Goal: Task Accomplishment & Management: Manage account settings

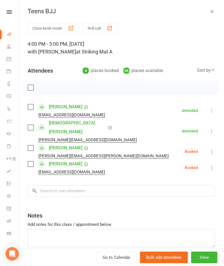
click at [31, 118] on div "[EMAIL_ADDRESS][DOMAIN_NAME]" at bounding box center [68, 114] width 80 height 7
click at [205, 72] on div "Sort by" at bounding box center [206, 70] width 18 height 7
click at [188, 92] on link "First name" at bounding box center [187, 92] width 55 height 11
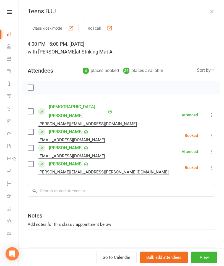
click at [29, 109] on label at bounding box center [31, 111] width 6 height 6
click at [64, 185] on input "search" at bounding box center [122, 191] width 188 height 12
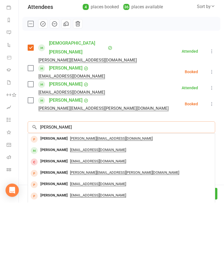
type input "[PERSON_NAME]"
click at [122, 111] on div "Class kiosk mode Roll call 4:00 PM - 5:00 PM, [DATE] with [PERSON_NAME] at Stri…" at bounding box center [121, 149] width 205 height 252
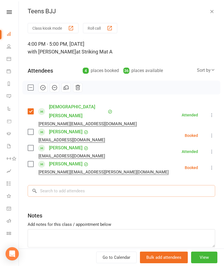
click at [103, 185] on input "search" at bounding box center [122, 191] width 188 height 12
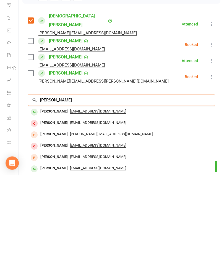
type input "[PERSON_NAME]"
click at [54, 198] on div "[PERSON_NAME]" at bounding box center [54, 202] width 32 height 8
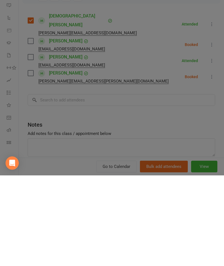
scroll to position [154, 0]
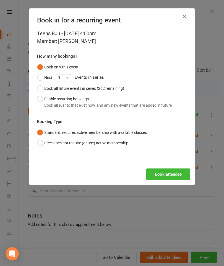
click at [175, 178] on button "Book attendee" at bounding box center [168, 174] width 44 height 12
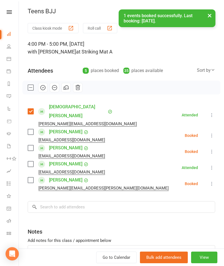
click at [31, 129] on label at bounding box center [31, 132] width 6 height 6
click at [68, 201] on input "search" at bounding box center [122, 207] width 188 height 12
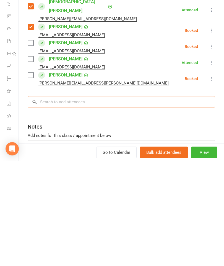
scroll to position [162, 0]
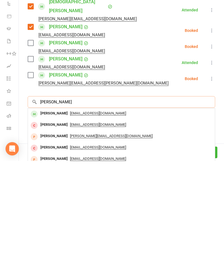
type input "[PERSON_NAME]"
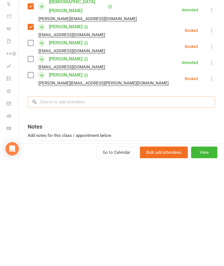
scroll to position [279, 0]
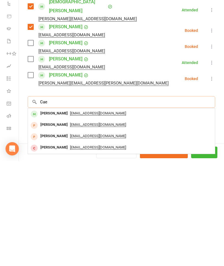
type input "Cae"
click at [52, 214] on div "[PERSON_NAME]" at bounding box center [54, 218] width 32 height 8
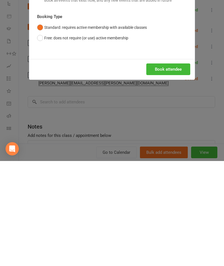
scroll to position [384, 0]
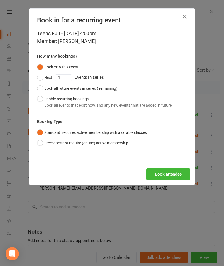
click at [182, 175] on button "Book attendee" at bounding box center [168, 174] width 44 height 12
click at [191, 175] on div "Loading..." at bounding box center [111, 174] width 165 height 20
click at [180, 174] on div "Loading..." at bounding box center [111, 174] width 165 height 20
click at [185, 20] on button "button" at bounding box center [184, 16] width 9 height 9
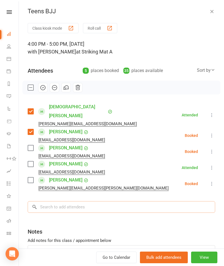
click at [89, 204] on input "search" at bounding box center [122, 207] width 188 height 12
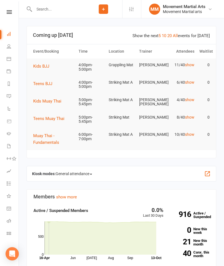
click at [52, 86] on button "Teens BJJ" at bounding box center [44, 83] width 23 height 7
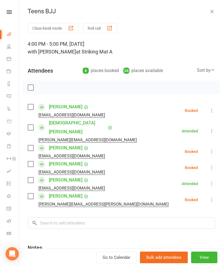
click at [31, 109] on label at bounding box center [31, 107] width 6 height 6
click at [30, 124] on label at bounding box center [31, 127] width 6 height 6
click at [28, 145] on label at bounding box center [31, 148] width 6 height 6
click at [29, 177] on label at bounding box center [31, 180] width 6 height 6
click at [80, 217] on input "search" at bounding box center [122, 223] width 188 height 12
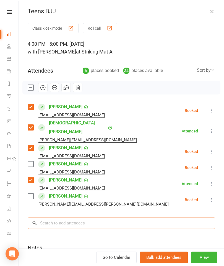
scroll to position [29, 0]
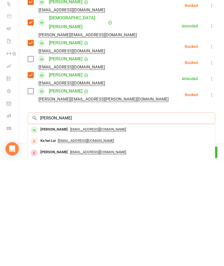
type input "Kayden lai"
click at [44, 230] on div "Kayden Lai" at bounding box center [54, 234] width 32 height 8
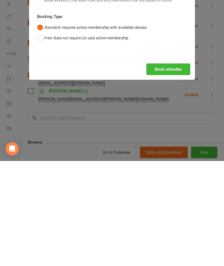
scroll to position [134, 0]
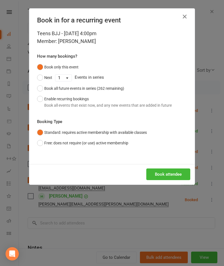
click at [175, 172] on button "Book attendee" at bounding box center [168, 174] width 44 height 12
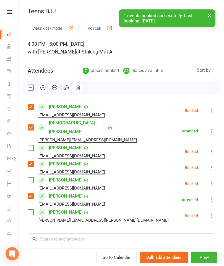
click at [28, 145] on label at bounding box center [31, 148] width 6 height 6
click at [89, 233] on input "search" at bounding box center [122, 239] width 188 height 12
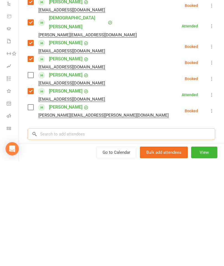
scroll to position [178, 0]
type input "Z"
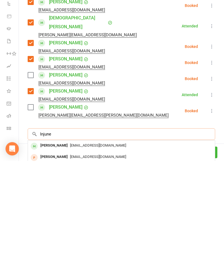
type input "Injune"
click at [53, 246] on div "Injune Seo" at bounding box center [54, 250] width 32 height 8
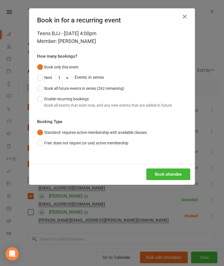
click at [167, 166] on div "Book attendee" at bounding box center [111, 174] width 165 height 20
click at [168, 176] on button "Book attendee" at bounding box center [168, 174] width 44 height 12
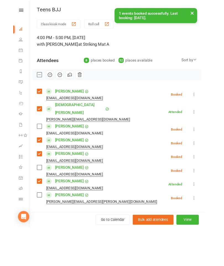
scroll to position [319, 0]
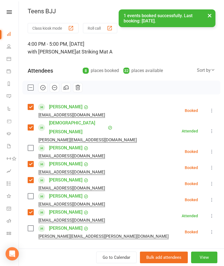
click at [28, 145] on label at bounding box center [31, 148] width 6 height 6
click at [77, 249] on input "search" at bounding box center [122, 255] width 188 height 12
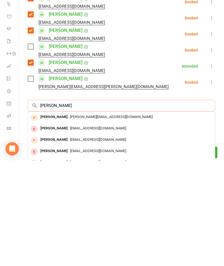
scroll to position [45, 0]
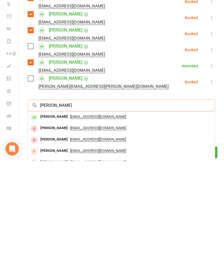
type input "Youssef zey"
click at [62, 217] on div "Youssef Zeynoun" at bounding box center [54, 221] width 32 height 8
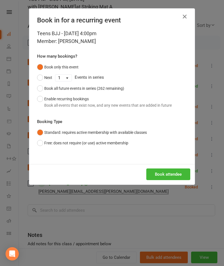
click at [168, 177] on button "Book attendee" at bounding box center [168, 174] width 44 height 12
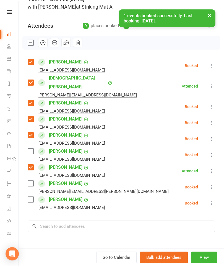
click at [29, 196] on label at bounding box center [31, 199] width 6 height 6
click at [91, 220] on input "search" at bounding box center [122, 226] width 188 height 12
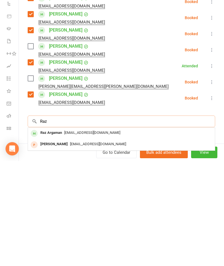
type input "Raz"
click at [67, 235] on span "Anathaim@gmail.com" at bounding box center [92, 237] width 56 height 4
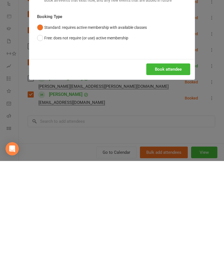
scroll to position [621, 0]
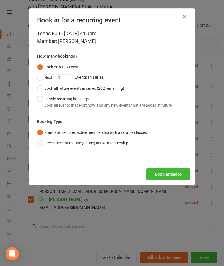
click at [168, 175] on button "Book attendee" at bounding box center [168, 174] width 44 height 12
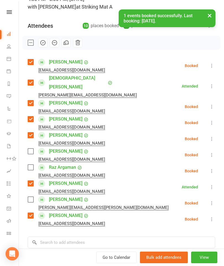
click at [32, 164] on label at bounding box center [31, 167] width 6 height 6
click at [91, 224] on div "Class kiosk mode Roll call 4:00 PM - 5:00 PM, Monday, October, 13, 2025 with Wa…" at bounding box center [121, 152] width 205 height 348
click at [116, 236] on input "search" at bounding box center [122, 242] width 188 height 12
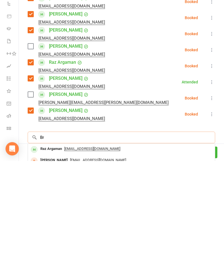
scroll to position [640, 0]
type input "Benson"
click at [53, 250] on div "Benson Lai" at bounding box center [54, 254] width 32 height 8
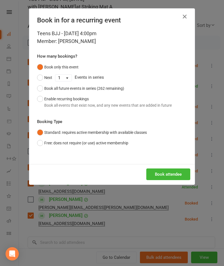
click at [172, 173] on button "Book attendee" at bounding box center [168, 174] width 44 height 12
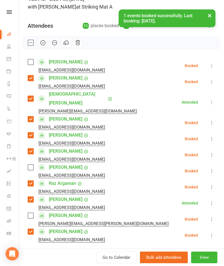
click at [31, 62] on label at bounding box center [31, 62] width 6 height 6
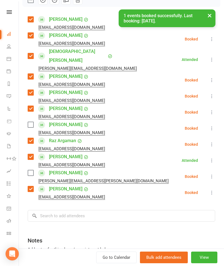
scroll to position [88, 0]
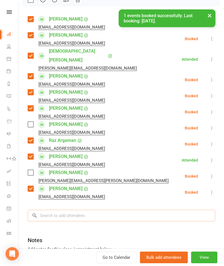
click at [78, 209] on input "search" at bounding box center [122, 215] width 188 height 12
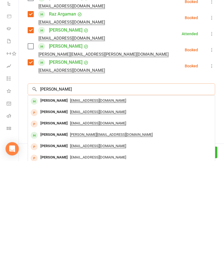
scroll to position [115, 0]
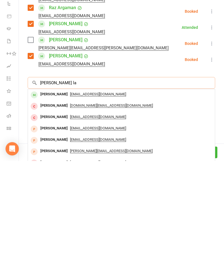
type input "Peter la"
click at [46, 195] on div "Peter Lau" at bounding box center [54, 199] width 32 height 8
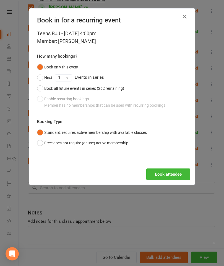
click at [174, 175] on button "Book attendee" at bounding box center [168, 174] width 44 height 12
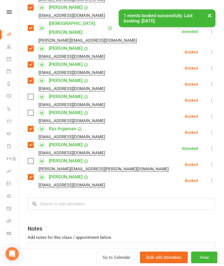
click at [28, 110] on label at bounding box center [31, 113] width 6 height 6
click at [99, 206] on div "Class kiosk mode Roll call 4:00 PM - 5:00 PM, Monday, October, 13, 2025 with Wa…" at bounding box center [121, 98] width 205 height 380
click at [128, 198] on input "search" at bounding box center [122, 204] width 188 height 12
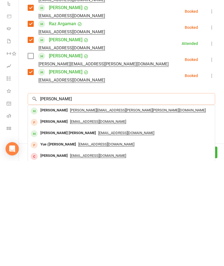
type input "Gary yang"
click at [41, 211] on div "Gary Yang" at bounding box center [54, 215] width 32 height 8
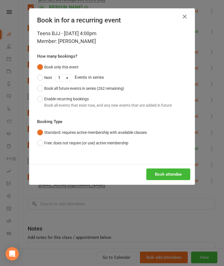
click at [173, 174] on button "Book attendee" at bounding box center [168, 174] width 44 height 12
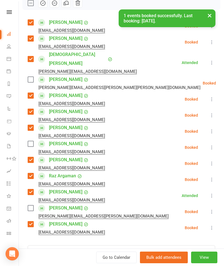
scroll to position [60, 0]
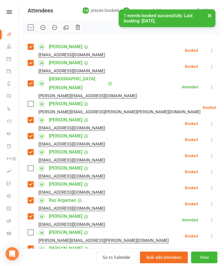
click at [33, 101] on label at bounding box center [31, 104] width 6 height 6
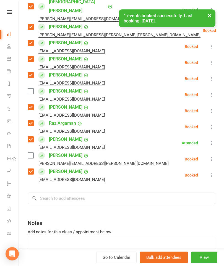
scroll to position [147, 0]
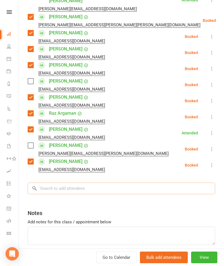
click at [100, 185] on input "search" at bounding box center [122, 188] width 188 height 12
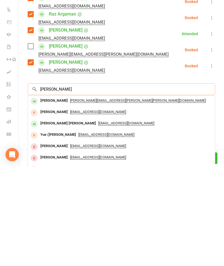
type input "Jude ha"
click at [51, 196] on div "Gary Yang" at bounding box center [54, 200] width 32 height 8
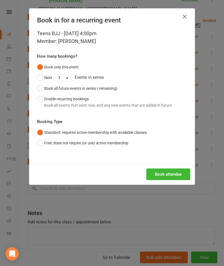
click at [183, 16] on icon "button" at bounding box center [184, 16] width 7 height 7
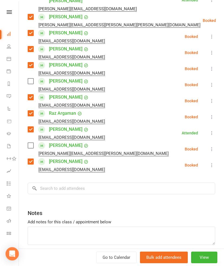
click at [92, 190] on div "Class kiosk mode Roll call 4:00 PM - 5:00 PM, Monday, October, 13, 2025 with Wa…" at bounding box center [121, 74] width 205 height 396
click at [112, 182] on input "search" at bounding box center [122, 188] width 188 height 12
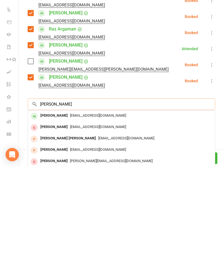
scroll to position [133, 0]
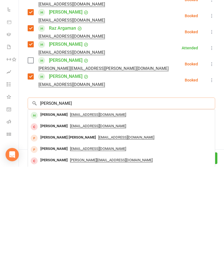
type input "Jude ha"
click at [49, 210] on div "Jude Ha" at bounding box center [54, 214] width 32 height 8
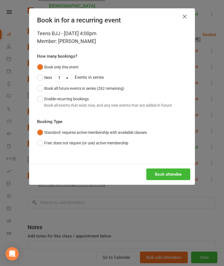
click at [159, 173] on button "Book attendee" at bounding box center [168, 174] width 44 height 12
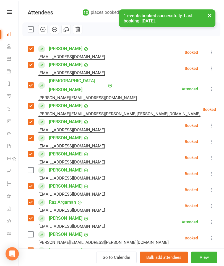
scroll to position [58, 0]
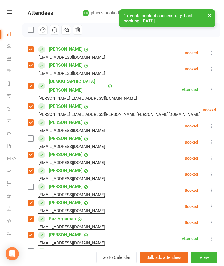
click at [33, 136] on label at bounding box center [31, 139] width 6 height 6
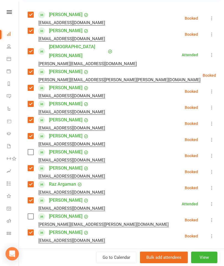
scroll to position [92, 0]
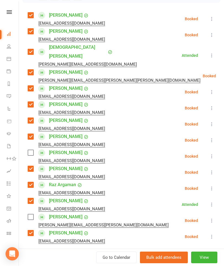
click at [213, 153] on icon at bounding box center [212, 156] width 6 height 6
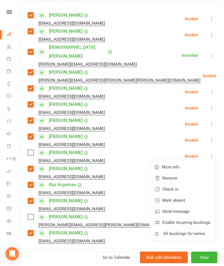
click at [193, 172] on link "Remove" at bounding box center [182, 177] width 65 height 11
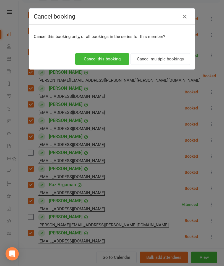
click at [97, 61] on button "Cancel this booking" at bounding box center [102, 59] width 54 height 12
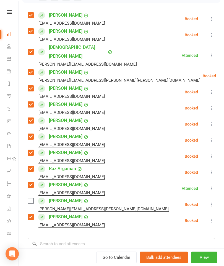
click at [214, 201] on icon at bounding box center [212, 204] width 6 height 6
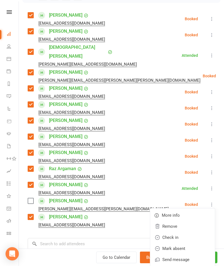
click at [181, 220] on link "Remove" at bounding box center [182, 225] width 65 height 11
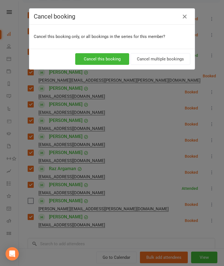
click at [108, 55] on button "Cancel this booking" at bounding box center [102, 59] width 54 height 12
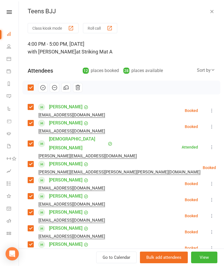
scroll to position [0, 0]
click at [44, 89] on icon "button" at bounding box center [43, 87] width 6 height 6
click at [208, 15] on div "Teens BJJ Class kiosk mode Roll call 4:00 PM - 5:00 PM, Monday, October, 13, 20…" at bounding box center [121, 133] width 205 height 266
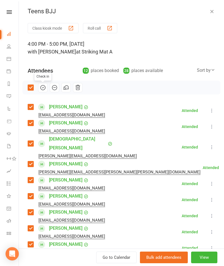
click at [214, 11] on icon "button" at bounding box center [212, 12] width 6 height 6
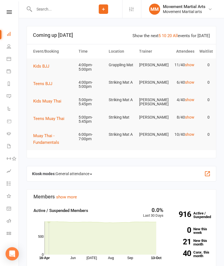
click at [47, 69] on button "Kids BJJ" at bounding box center [43, 66] width 20 height 7
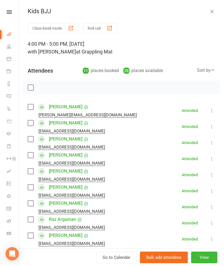
click at [31, 137] on label at bounding box center [31, 139] width 6 height 6
click at [30, 123] on label at bounding box center [31, 123] width 6 height 6
click at [27, 109] on div "Class kiosk mode Roll call 4:00 PM - 5:00 PM, Monday, October, 13, 2025 with An…" at bounding box center [121, 200] width 205 height 355
click at [31, 107] on label at bounding box center [31, 107] width 6 height 6
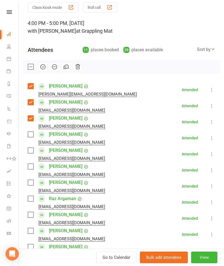
scroll to position [21, 0]
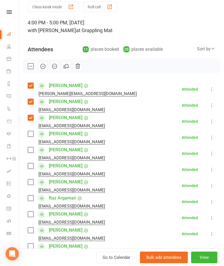
click at [26, 134] on div "Class kiosk mode Roll call 4:00 PM - 5:00 PM, Monday, October, 13, 2025 with An…" at bounding box center [121, 179] width 205 height 355
click at [33, 132] on label at bounding box center [31, 134] width 6 height 6
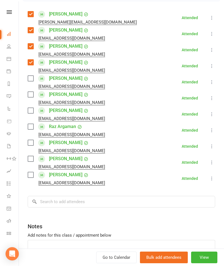
scroll to position [127, 0]
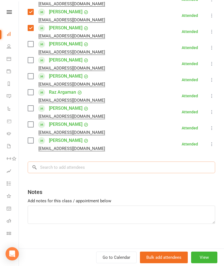
click at [78, 173] on input "search" at bounding box center [122, 167] width 188 height 12
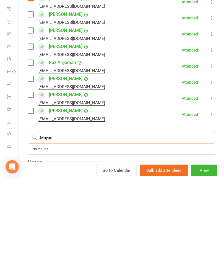
scroll to position [69, 0]
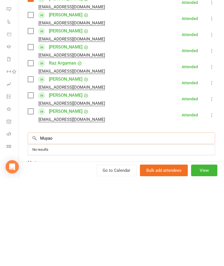
type input "Muyao"
click at [28, 163] on label at bounding box center [31, 166] width 6 height 6
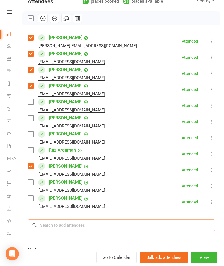
click at [74, 227] on input "search" at bounding box center [122, 225] width 188 height 12
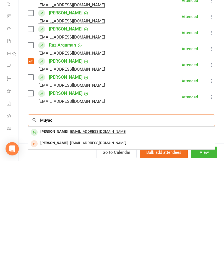
type input "Muyao"
click at [54, 232] on div "Muyao Wang" at bounding box center [54, 236] width 32 height 8
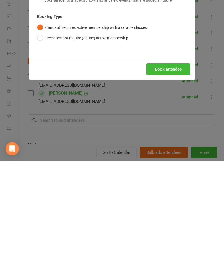
scroll to position [232, 0]
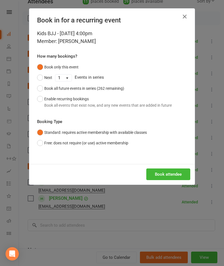
click at [159, 176] on button "Book attendee" at bounding box center [168, 174] width 44 height 12
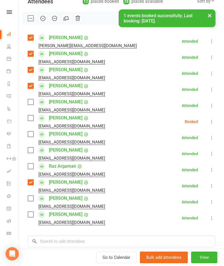
click at [33, 121] on label at bounding box center [31, 118] width 6 height 6
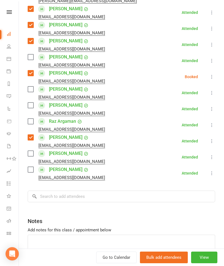
scroll to position [115, 0]
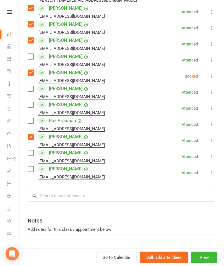
click at [30, 150] on label at bounding box center [31, 153] width 6 height 6
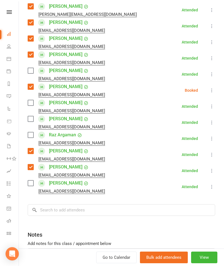
scroll to position [76, 0]
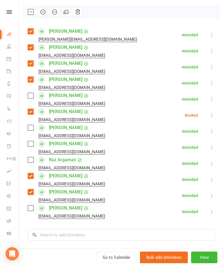
click at [32, 97] on label at bounding box center [31, 96] width 6 height 6
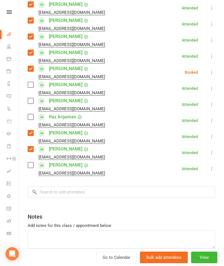
scroll to position [146, 0]
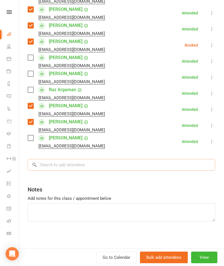
click at [82, 168] on input "search" at bounding box center [122, 165] width 188 height 12
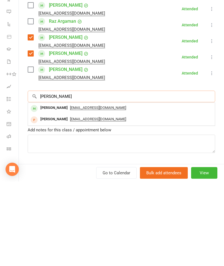
scroll to position [130, 0]
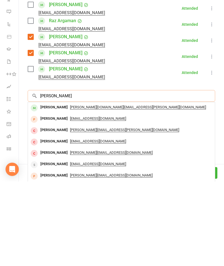
type input "Alexander kedziers"
click at [59, 188] on div "Alexander Kedzierski" at bounding box center [54, 192] width 32 height 8
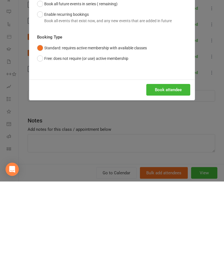
scroll to position [316, 0]
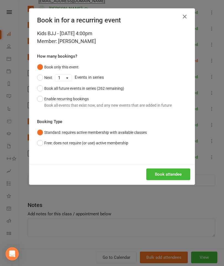
click at [158, 172] on button "Book attendee" at bounding box center [168, 174] width 44 height 12
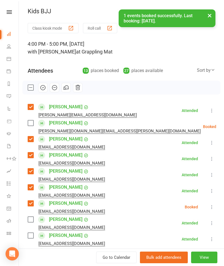
scroll to position [0, 0]
click at [28, 124] on label at bounding box center [31, 123] width 6 height 6
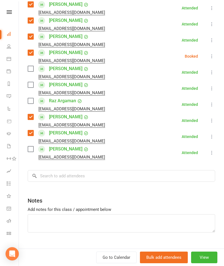
scroll to position [151, 0]
click at [130, 176] on input "search" at bounding box center [122, 176] width 188 height 12
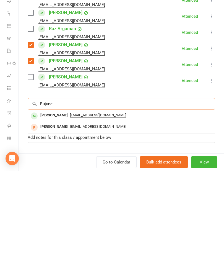
scroll to position [136, 0]
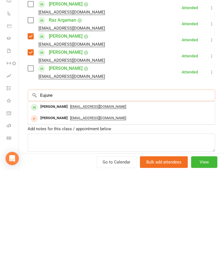
type input "Eujune"
click at [56, 198] on div "Eujune Chun" at bounding box center [54, 202] width 32 height 8
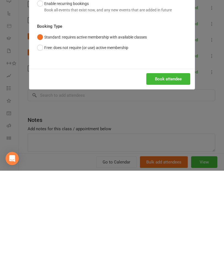
scroll to position [411, 0]
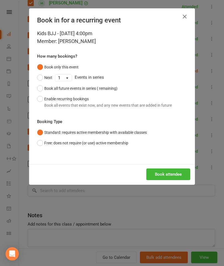
click at [173, 171] on button "Book attendee" at bounding box center [168, 174] width 44 height 12
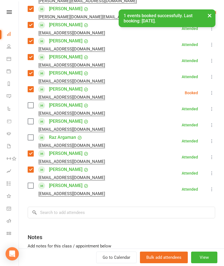
scroll to position [112, 0]
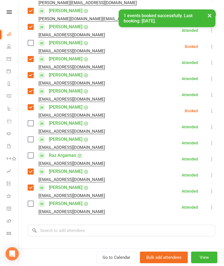
click at [213, 142] on icon at bounding box center [212, 143] width 6 height 6
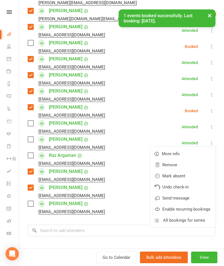
click at [177, 165] on link "Remove" at bounding box center [182, 164] width 65 height 11
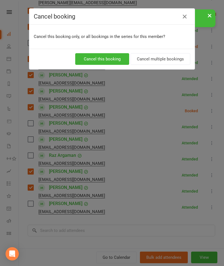
click at [99, 59] on button "Cancel this booking" at bounding box center [102, 59] width 54 height 12
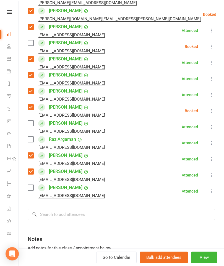
click at [211, 142] on icon at bounding box center [212, 143] width 6 height 6
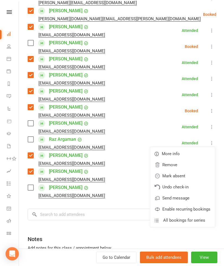
click at [189, 166] on link "Remove" at bounding box center [182, 164] width 65 height 11
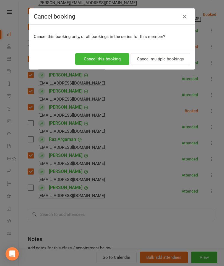
click at [99, 58] on button "Cancel this booking" at bounding box center [102, 59] width 54 height 12
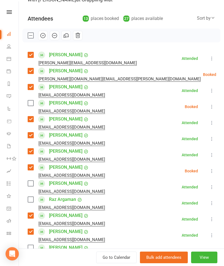
scroll to position [50, 0]
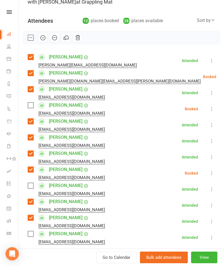
click at [31, 103] on label at bounding box center [31, 105] width 6 height 6
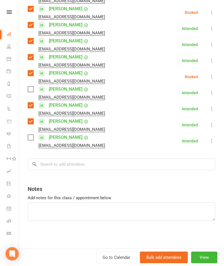
scroll to position [146, 0]
click at [108, 163] on input "search" at bounding box center [122, 164] width 188 height 12
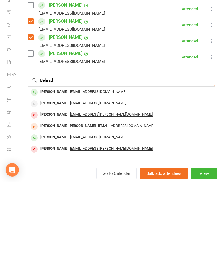
type input "Behrad"
click at [65, 172] on div "Behrad Abouhamzeh" at bounding box center [54, 176] width 32 height 8
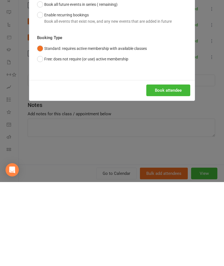
scroll to position [495, 0]
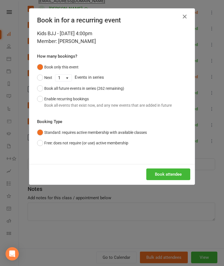
click at [177, 174] on button "Book attendee" at bounding box center [168, 174] width 44 height 12
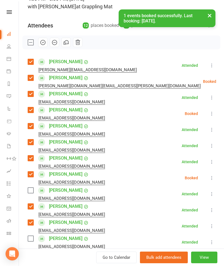
scroll to position [39, 0]
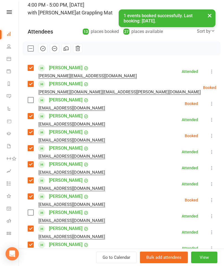
click at [32, 99] on label at bounding box center [31, 100] width 6 height 6
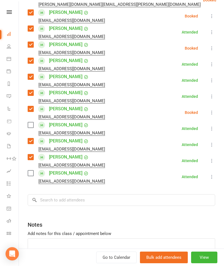
scroll to position [126, 0]
click at [119, 200] on input "search" at bounding box center [122, 200] width 188 height 12
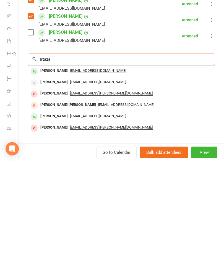
scroll to position [162, 0]
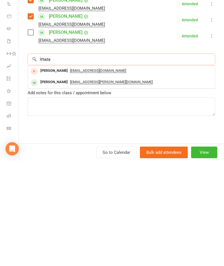
type input "Irtaza"
click at [65, 183] on div "Muhammad Irtaza Khan" at bounding box center [54, 187] width 32 height 8
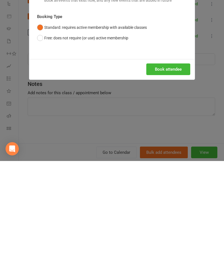
scroll to position [614, 0]
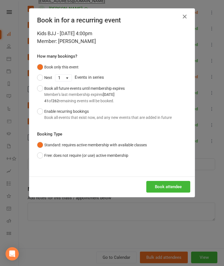
click at [171, 183] on button "Book attendee" at bounding box center [168, 187] width 44 height 12
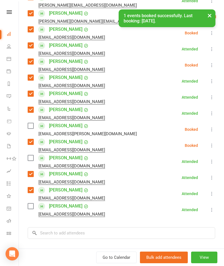
scroll to position [107, 0]
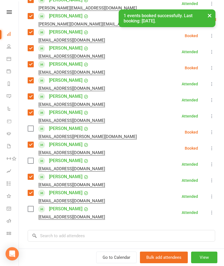
click at [33, 126] on label at bounding box center [31, 129] width 6 height 6
click at [31, 160] on label at bounding box center [31, 161] width 6 height 6
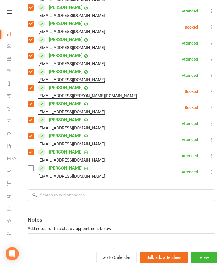
scroll to position [147, 0]
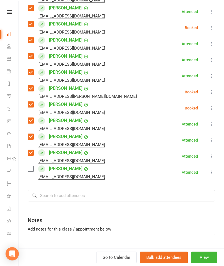
click at [29, 169] on label at bounding box center [31, 169] width 6 height 6
click at [60, 198] on input "search" at bounding box center [122, 195] width 188 height 12
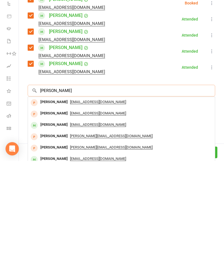
type input "Audrey"
click at [57, 225] on div "Audrey Hollitzer" at bounding box center [54, 229] width 32 height 8
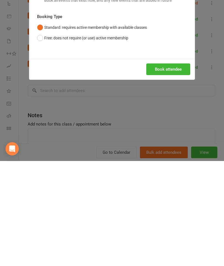
scroll to position [640, 0]
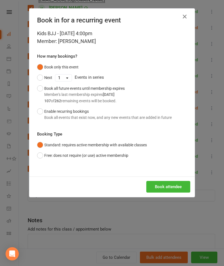
click at [168, 184] on button "Book attendee" at bounding box center [168, 187] width 44 height 12
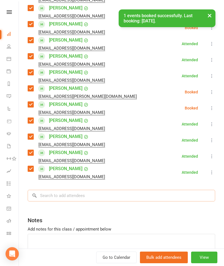
click at [107, 196] on input "search" at bounding box center [122, 195] width 188 height 12
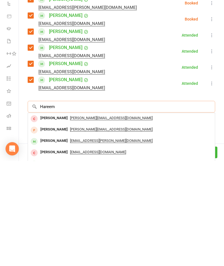
type input "Hareem"
click at [54, 241] on div "Hareem Juned" at bounding box center [54, 245] width 32 height 8
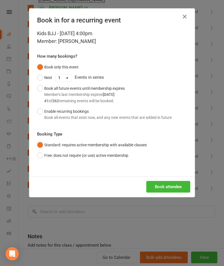
click at [163, 186] on button "Book attendee" at bounding box center [168, 187] width 44 height 12
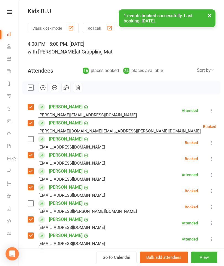
scroll to position [0, 0]
click at [31, 139] on label at bounding box center [31, 139] width 6 height 6
click at [29, 205] on label at bounding box center [31, 203] width 6 height 6
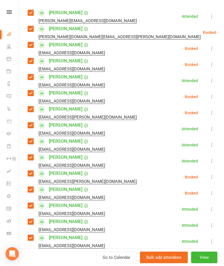
scroll to position [90, 0]
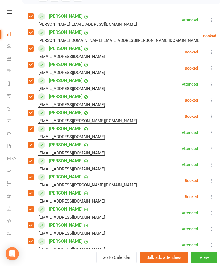
click at [215, 97] on div "Class kiosk mode Roll call 4:00 PM - 5:00 PM, Monday, October, 13, 2025 with An…" at bounding box center [121, 151] width 205 height 436
click at [215, 102] on icon at bounding box center [212, 100] width 6 height 6
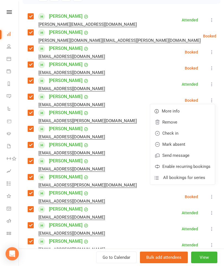
click at [183, 124] on link "Remove" at bounding box center [182, 121] width 65 height 11
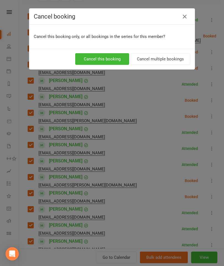
click at [113, 60] on button "Cancel this booking" at bounding box center [102, 59] width 54 height 12
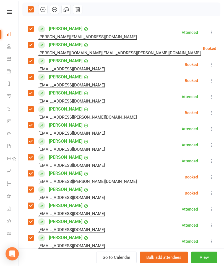
scroll to position [58, 0]
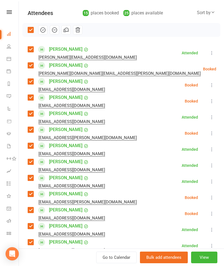
click at [42, 31] on icon "button" at bounding box center [43, 30] width 6 height 6
